Goal: Transaction & Acquisition: Purchase product/service

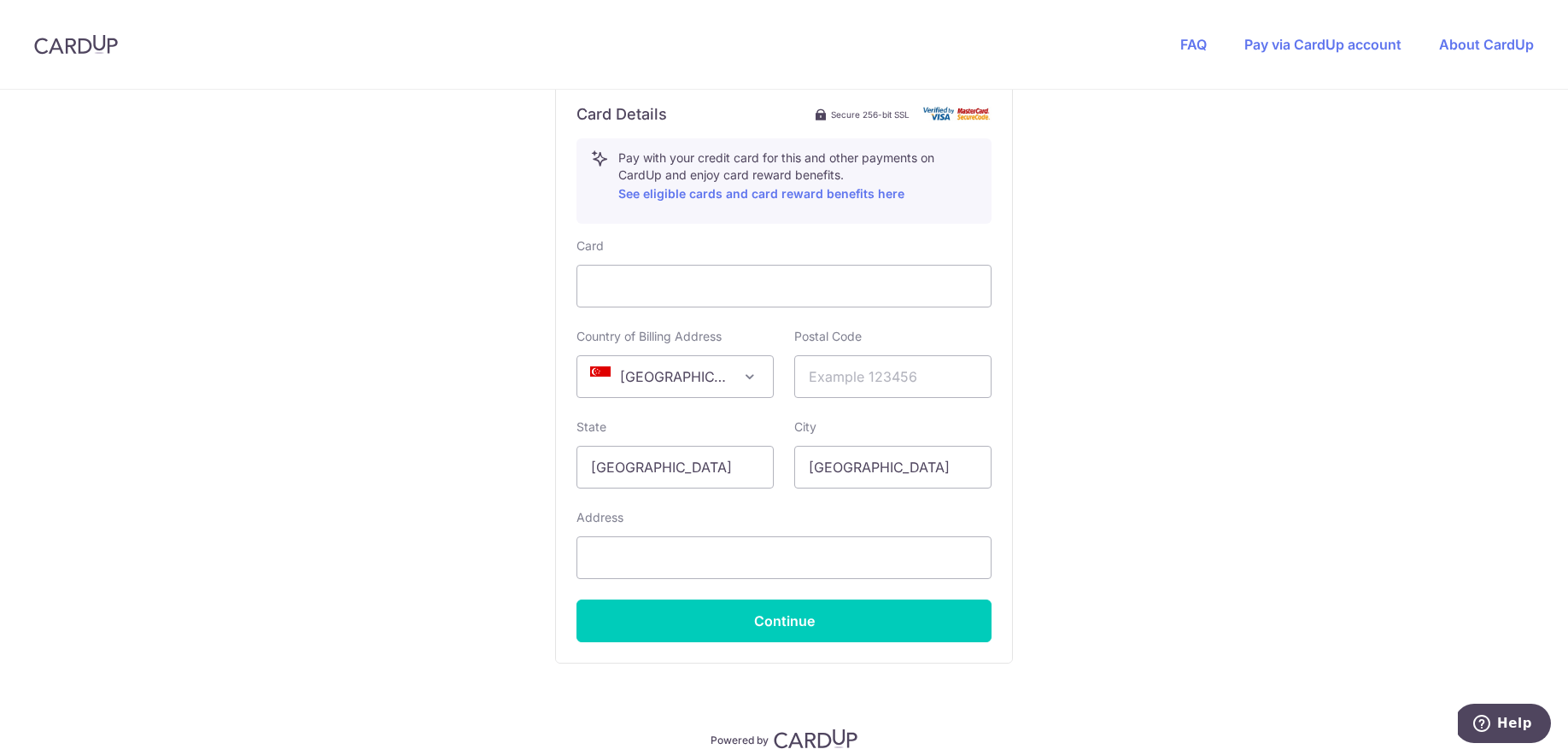
scroll to position [932, 0]
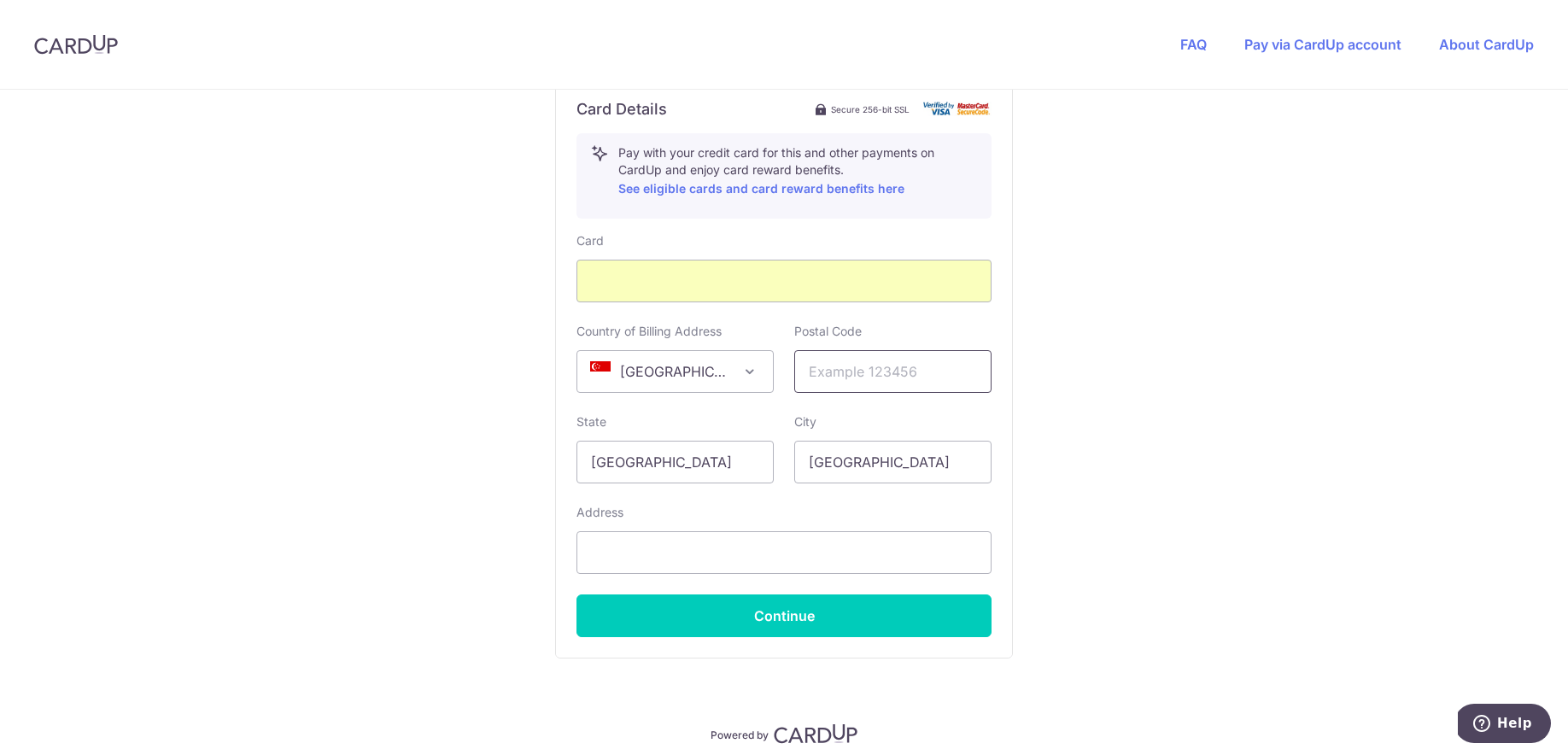
click at [826, 385] on input "text" at bounding box center [893, 371] width 198 height 43
type input "530420"
type input "blk [STREET_ADDRESS]"
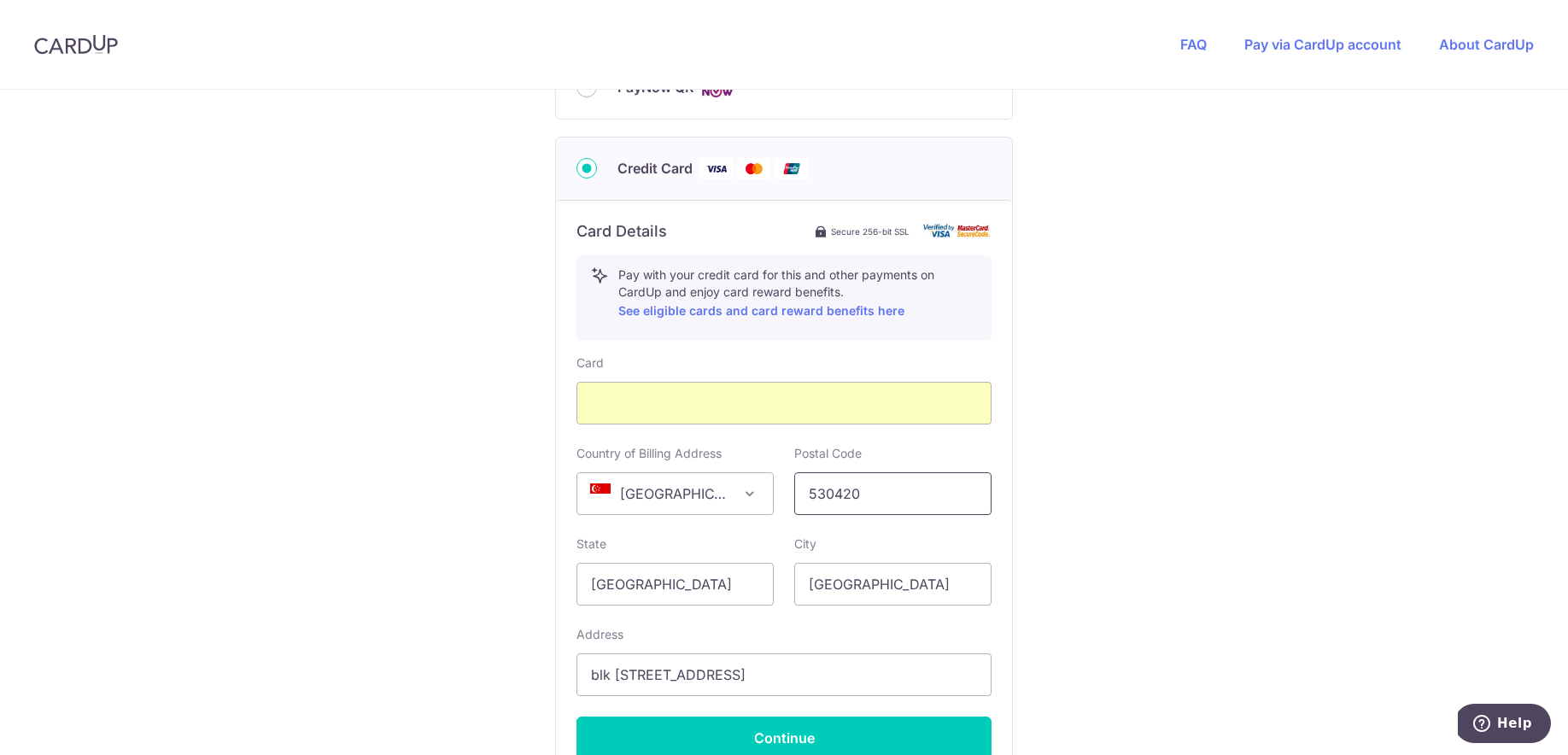
scroll to position [800, 0]
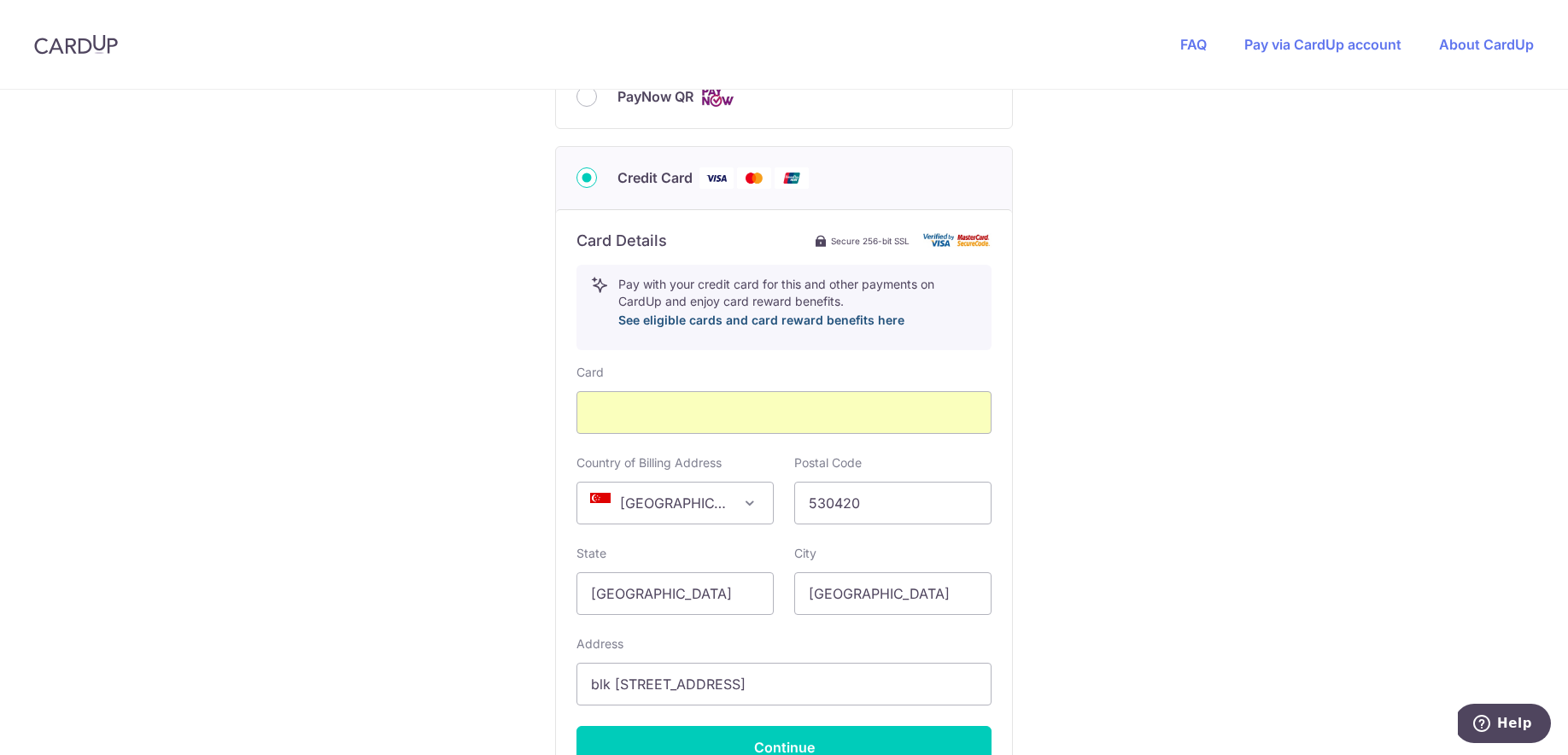
click at [743, 323] on link "See eligible cards and card reward benefits here" at bounding box center [762, 320] width 286 height 15
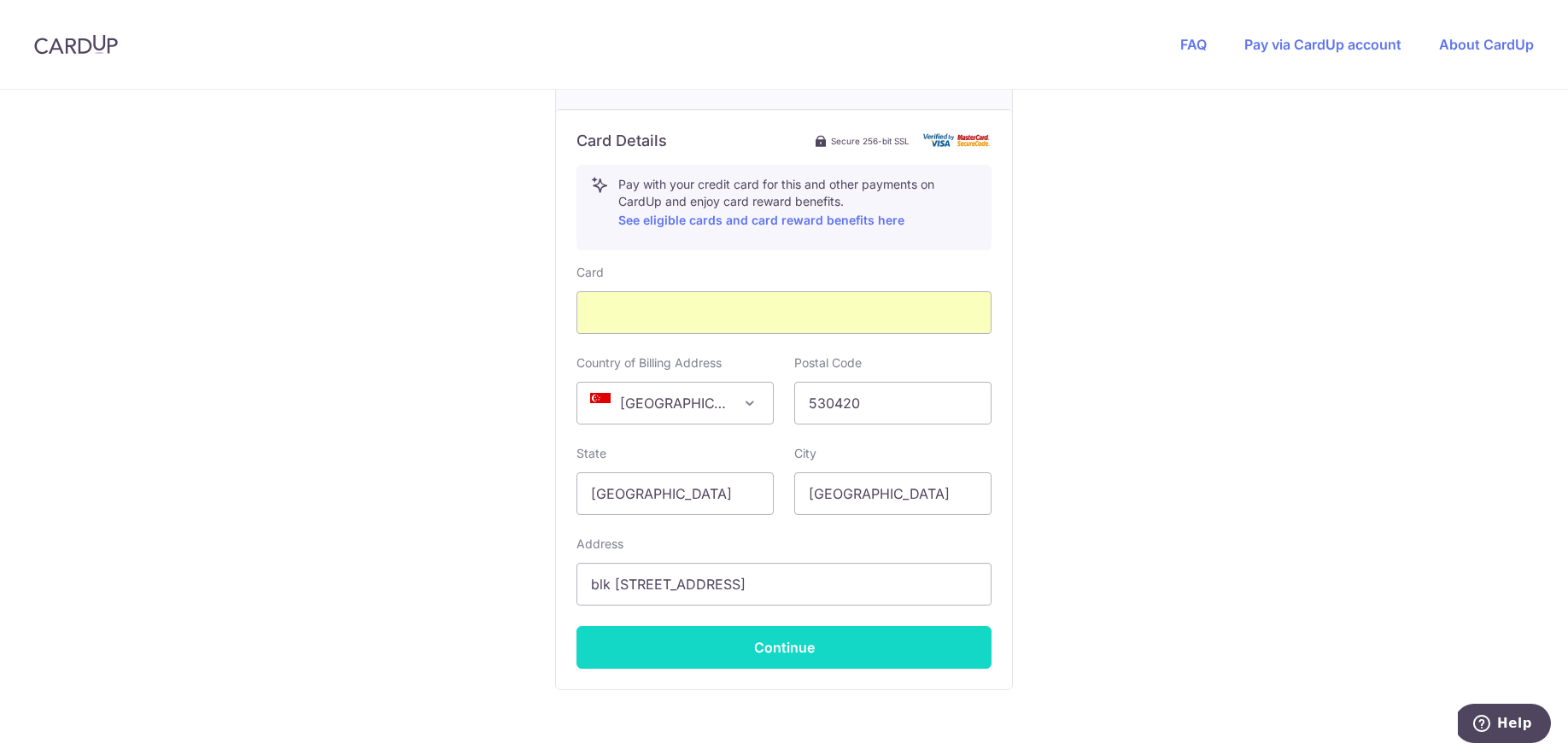
click at [870, 646] on button "Continue" at bounding box center [784, 647] width 415 height 43
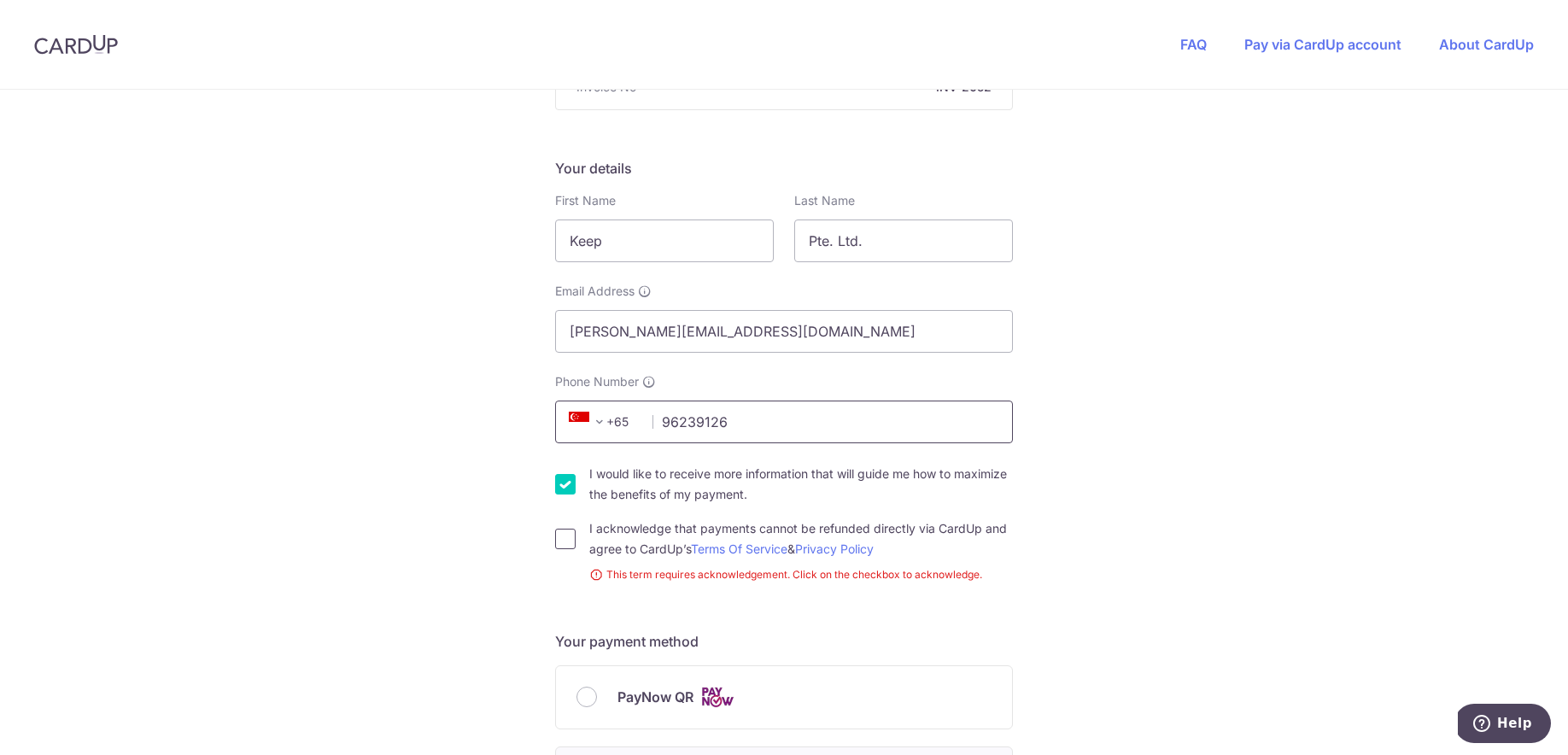
type input "96239126"
click at [561, 540] on input "I acknowledge that payments cannot be refunded directly via CardUp and agree to…" at bounding box center [565, 539] width 21 height 21
checkbox input "true"
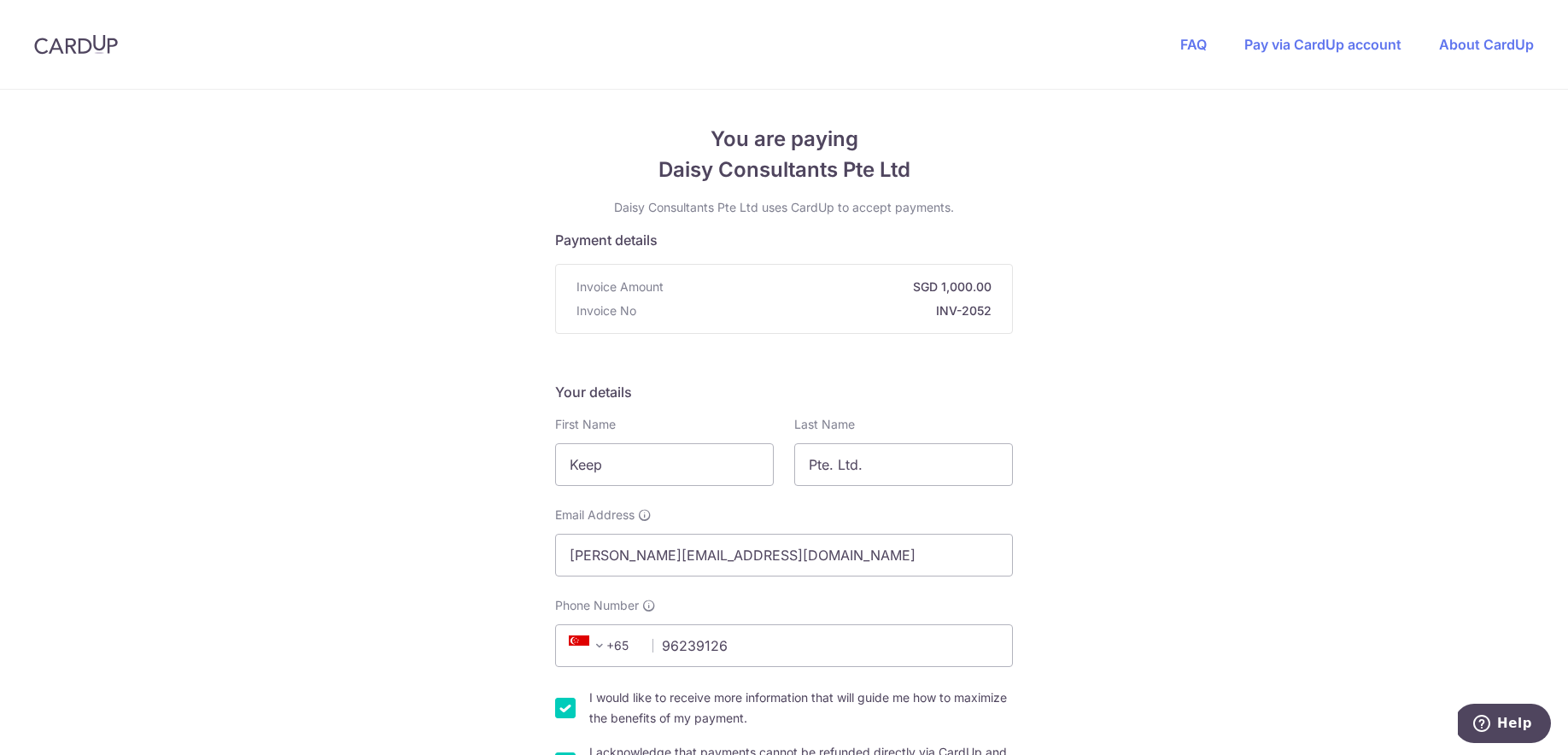
scroll to position [142, 0]
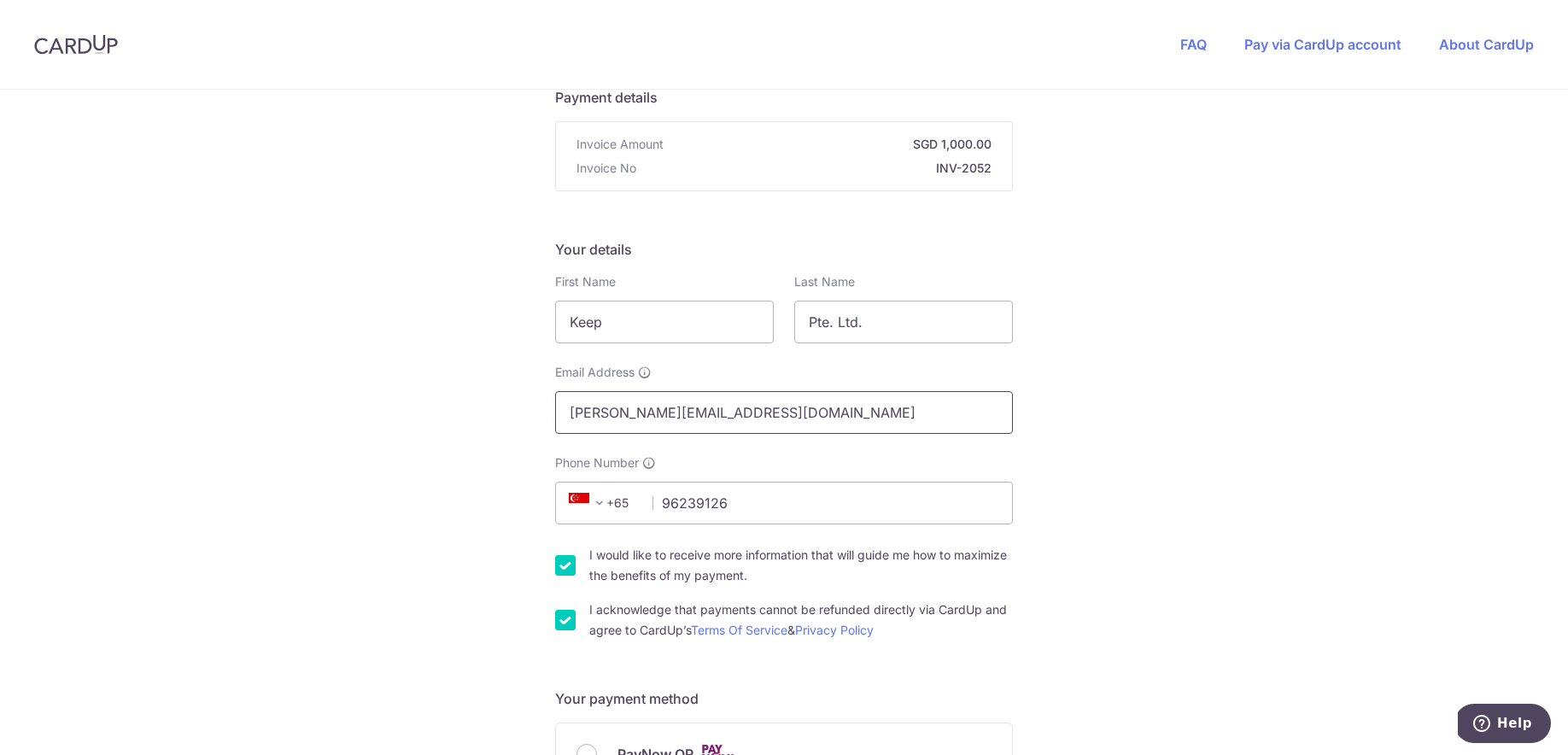
drag, startPoint x: 610, startPoint y: 411, endPoint x: 831, endPoint y: 419, distance: 221.1
click at [832, 419] on input "[PERSON_NAME][EMAIL_ADDRESS][DOMAIN_NAME]" at bounding box center [784, 413] width 458 height 43
type input "[PERSON_NAME][EMAIL_ADDRESS][DOMAIN_NAME]"
click at [670, 326] on input "Keep" at bounding box center [665, 322] width 219 height 43
drag, startPoint x: 682, startPoint y: 326, endPoint x: 426, endPoint y: 303, distance: 257.0
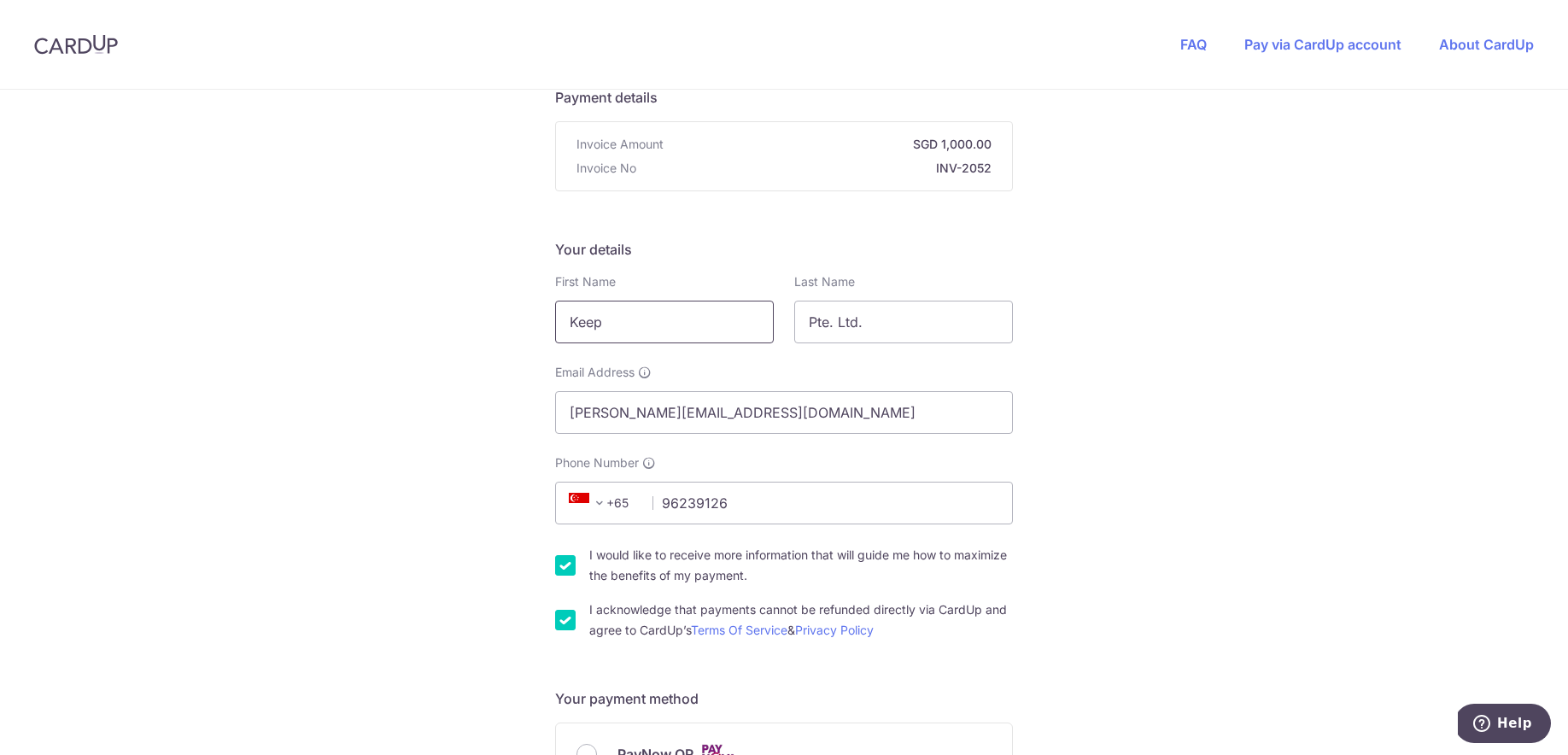
type input "[PERSON_NAME]"
type input "tan"
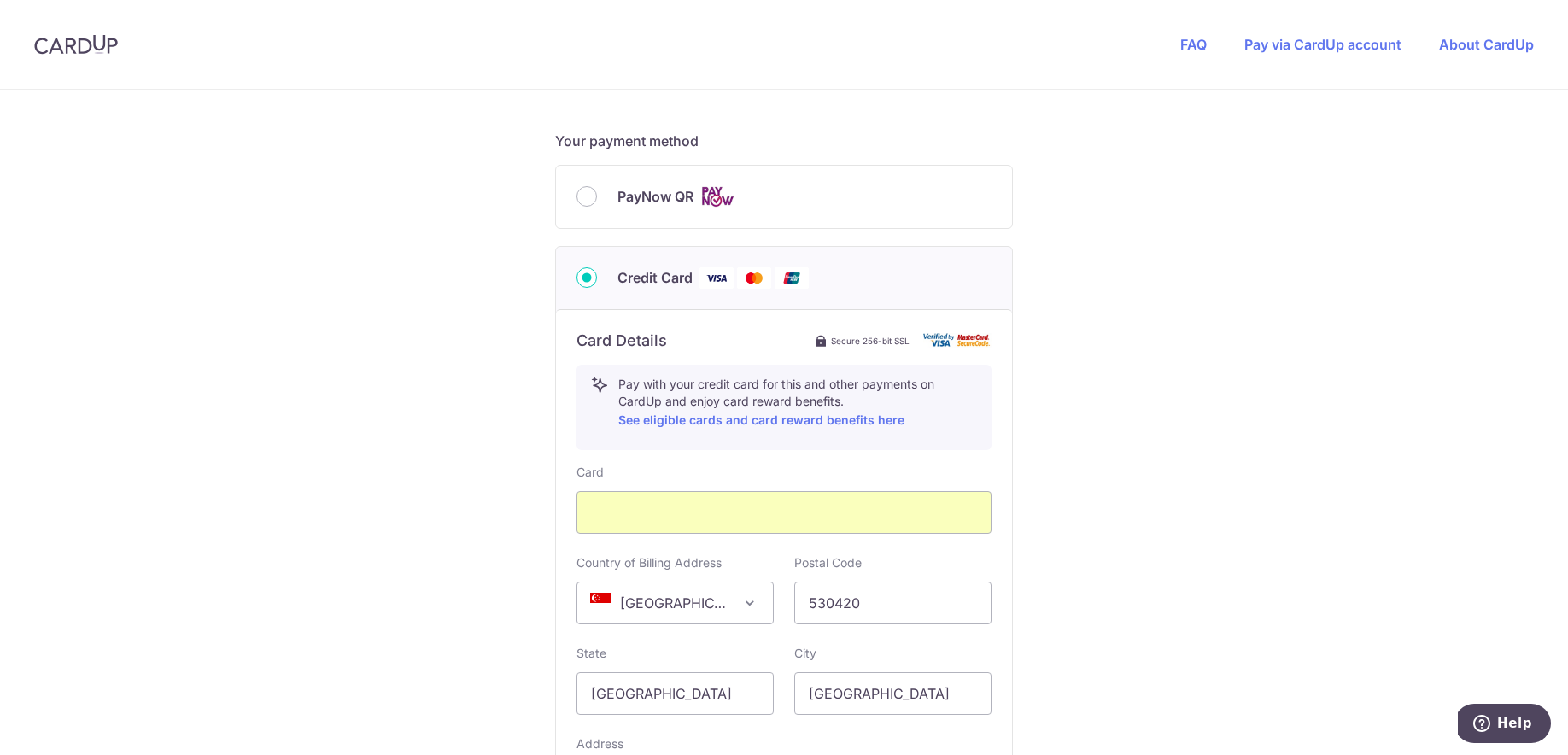
scroll to position [1000, 0]
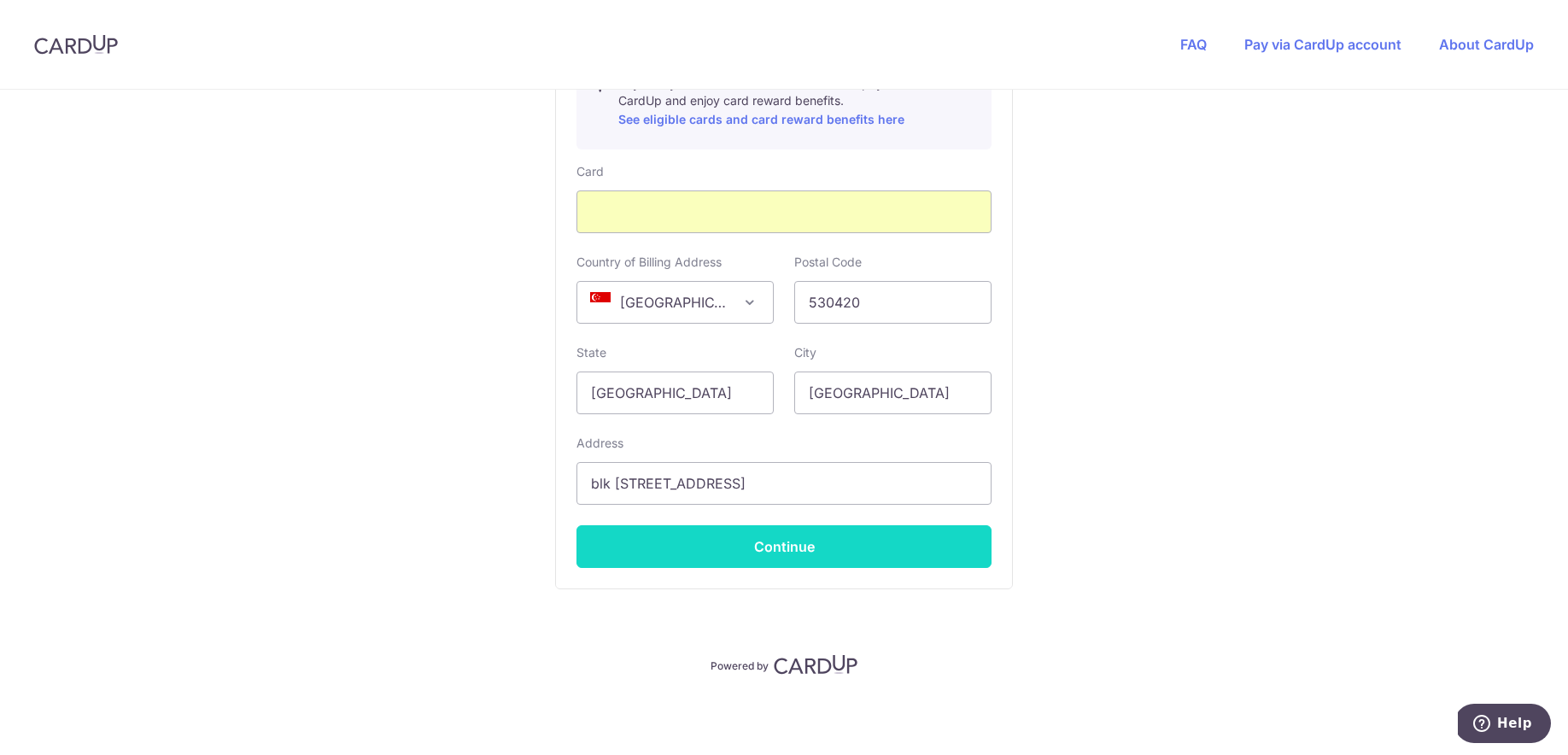
click at [855, 539] on button "Continue" at bounding box center [784, 546] width 415 height 43
type input "**** 2006"
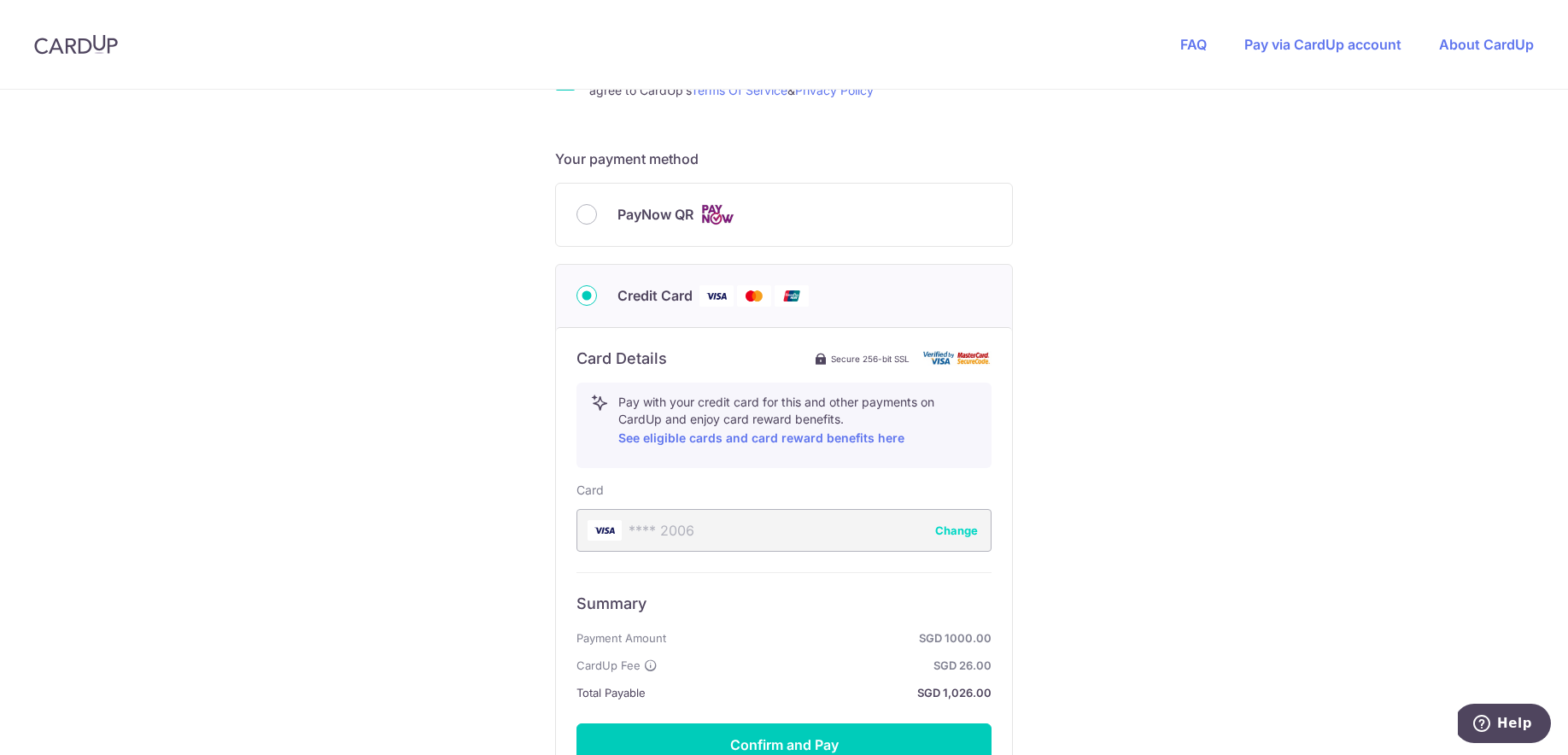
scroll to position [605, 0]
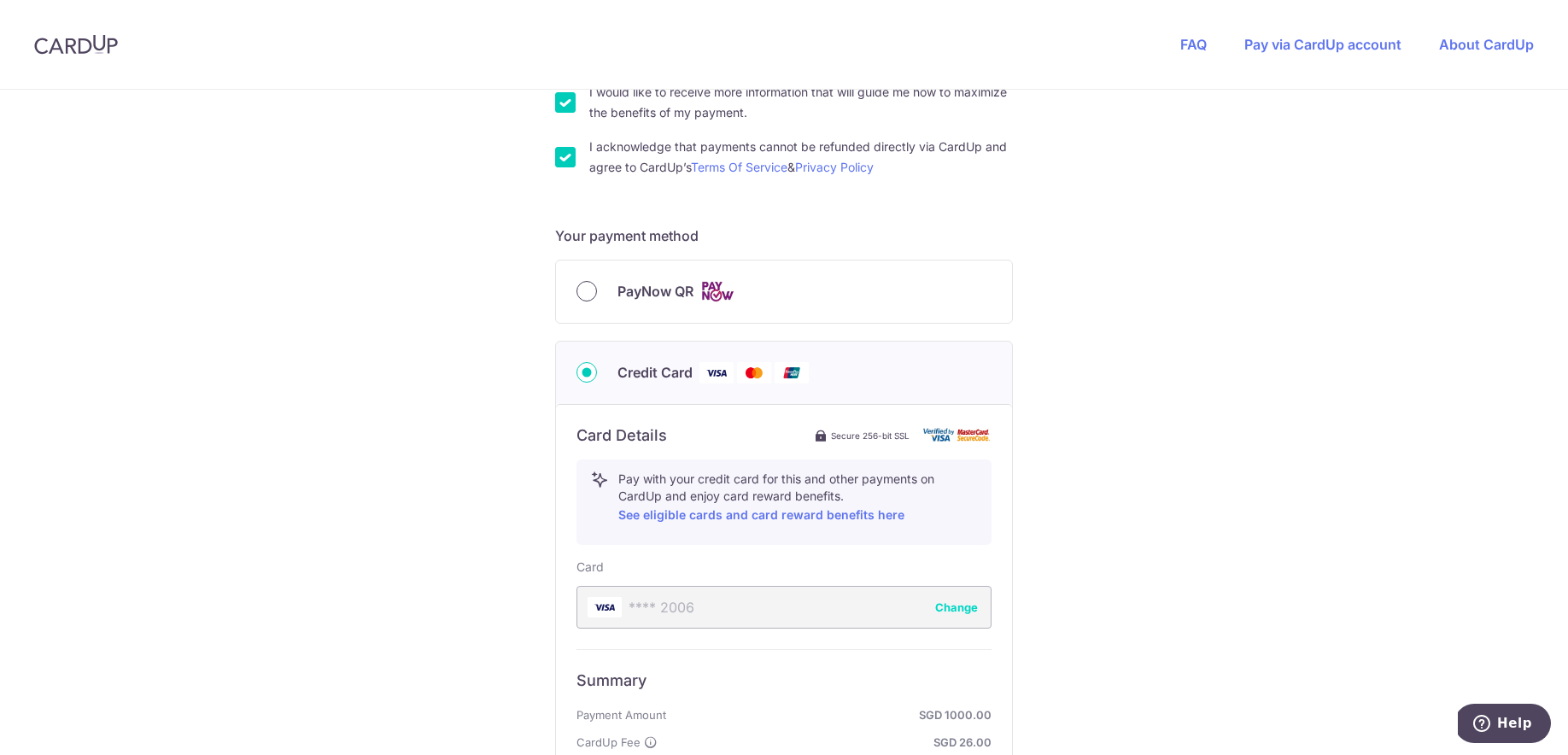
click at [577, 286] on input "PayNow QR" at bounding box center [587, 291] width 21 height 21
radio input "true"
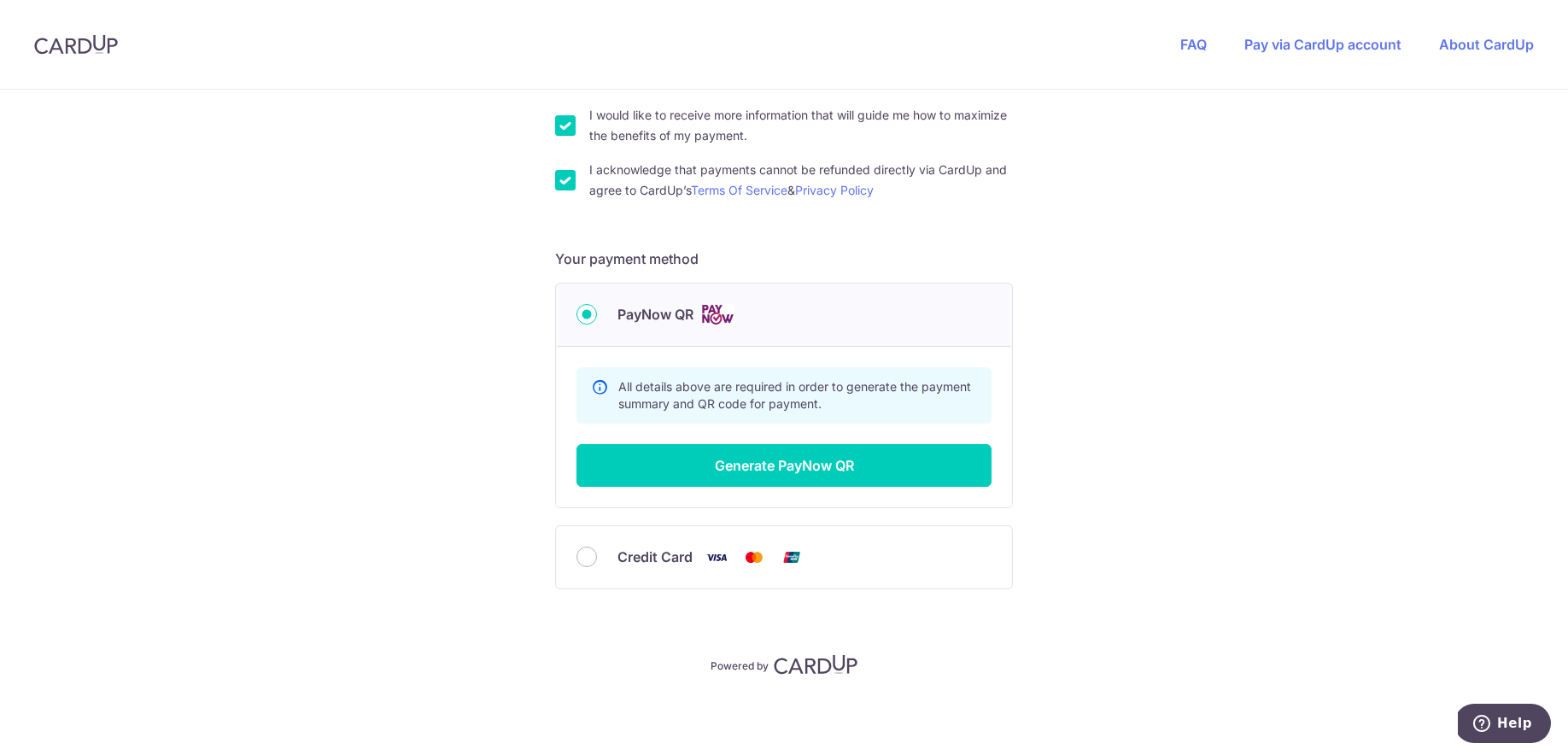
scroll to position [582, 0]
